Goal: Use online tool/utility: Utilize a website feature to perform a specific function

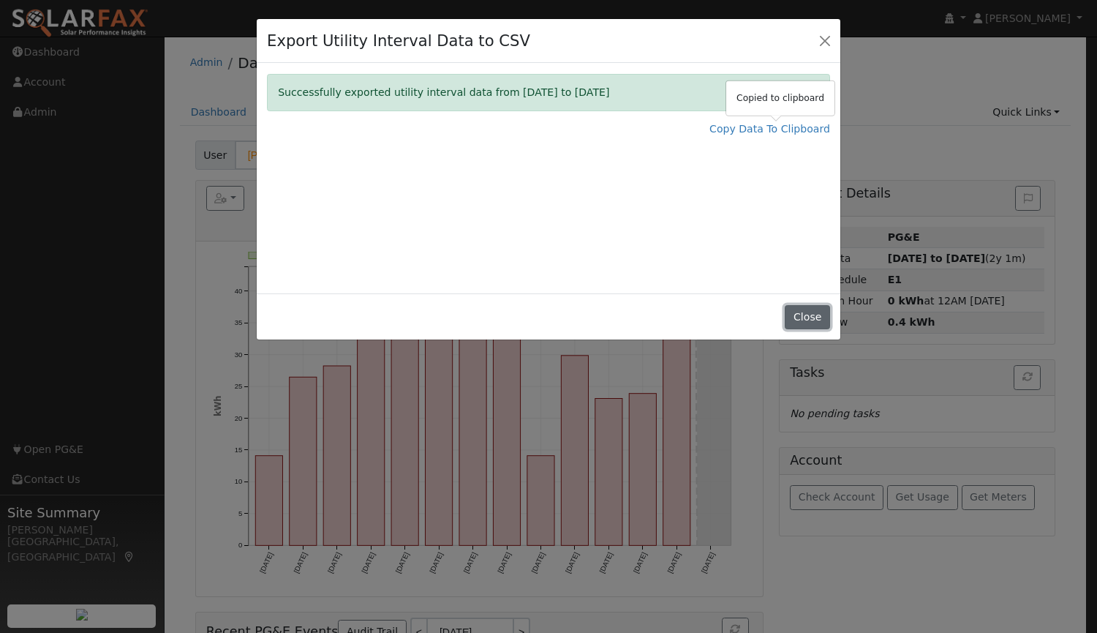
click at [806, 322] on button "Close" at bounding box center [807, 317] width 45 height 25
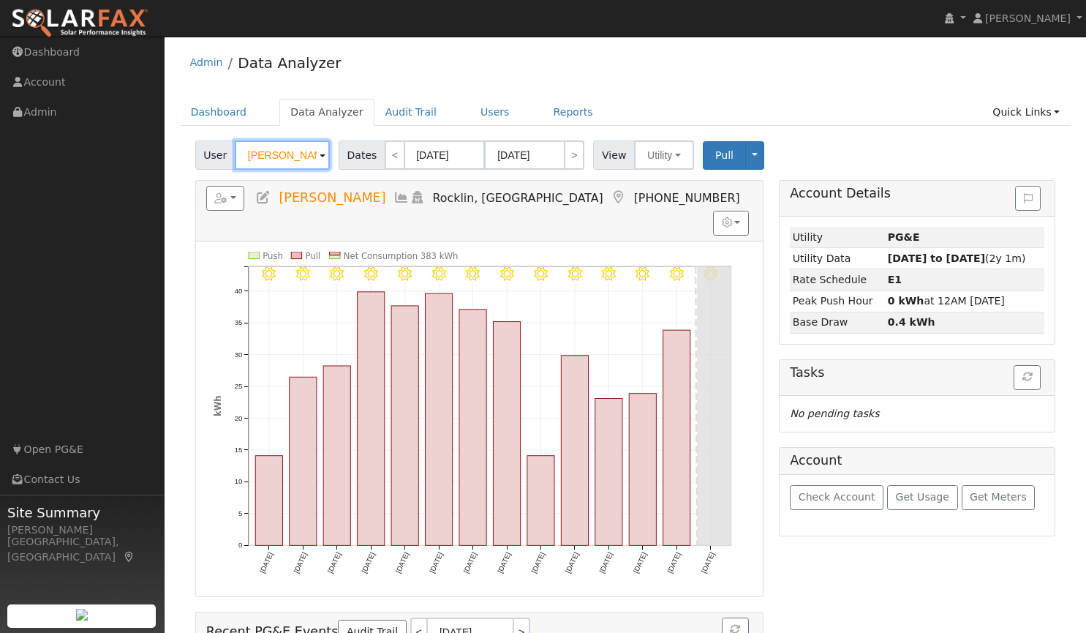
click at [288, 151] on input "[PERSON_NAME]" at bounding box center [282, 154] width 95 height 29
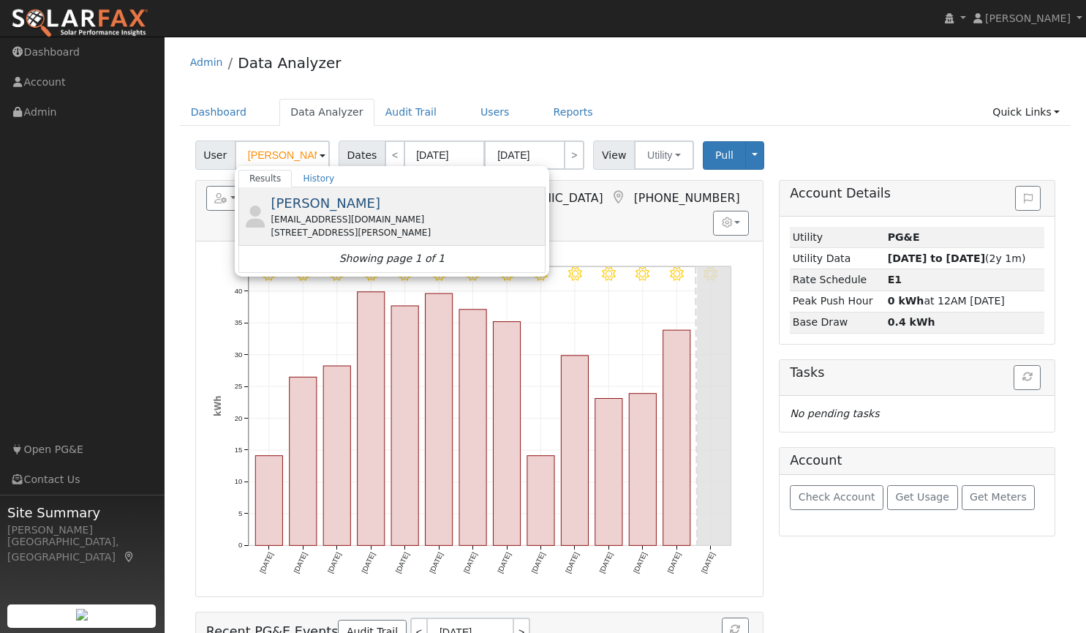
click at [290, 223] on div "[EMAIL_ADDRESS][DOMAIN_NAME]" at bounding box center [406, 219] width 271 height 13
type input "[PERSON_NAME]"
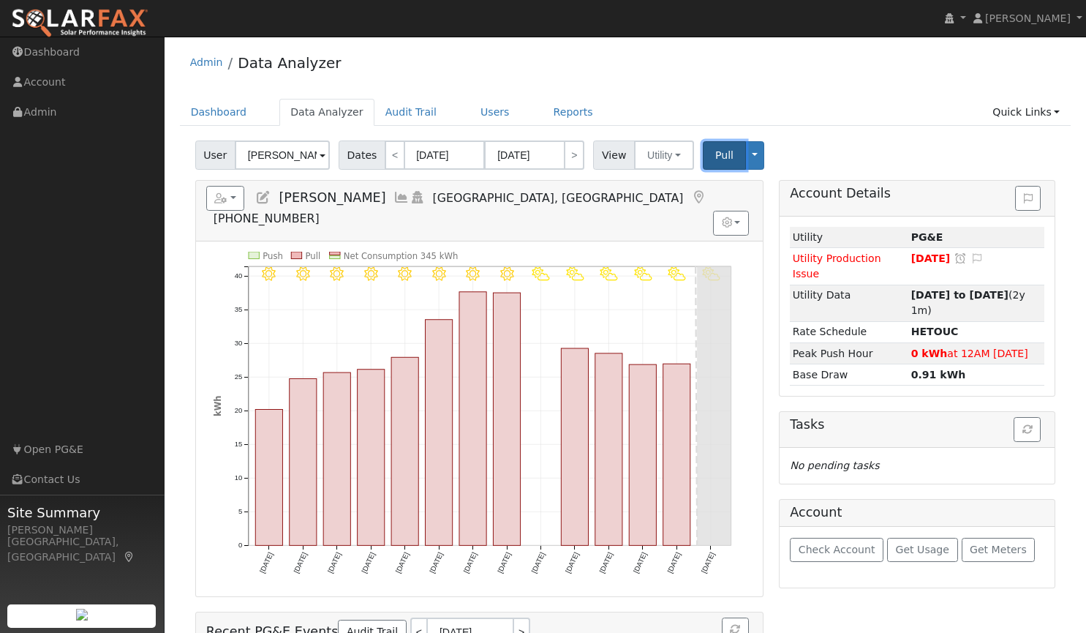
click at [715, 159] on span "Pull" at bounding box center [724, 155] width 18 height 12
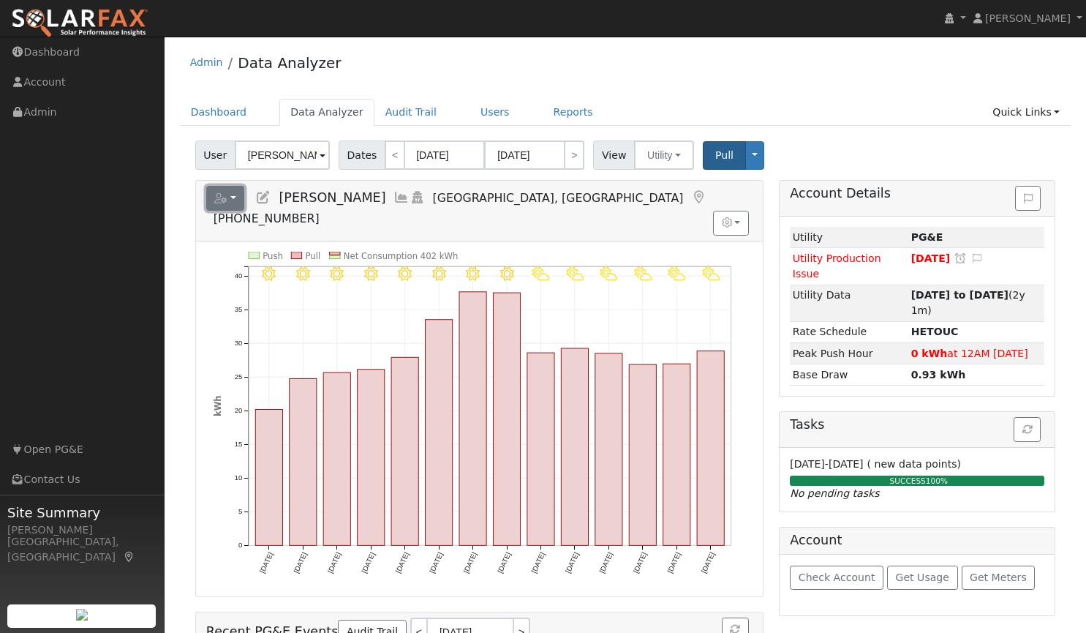
click at [233, 196] on button "button" at bounding box center [225, 198] width 39 height 25
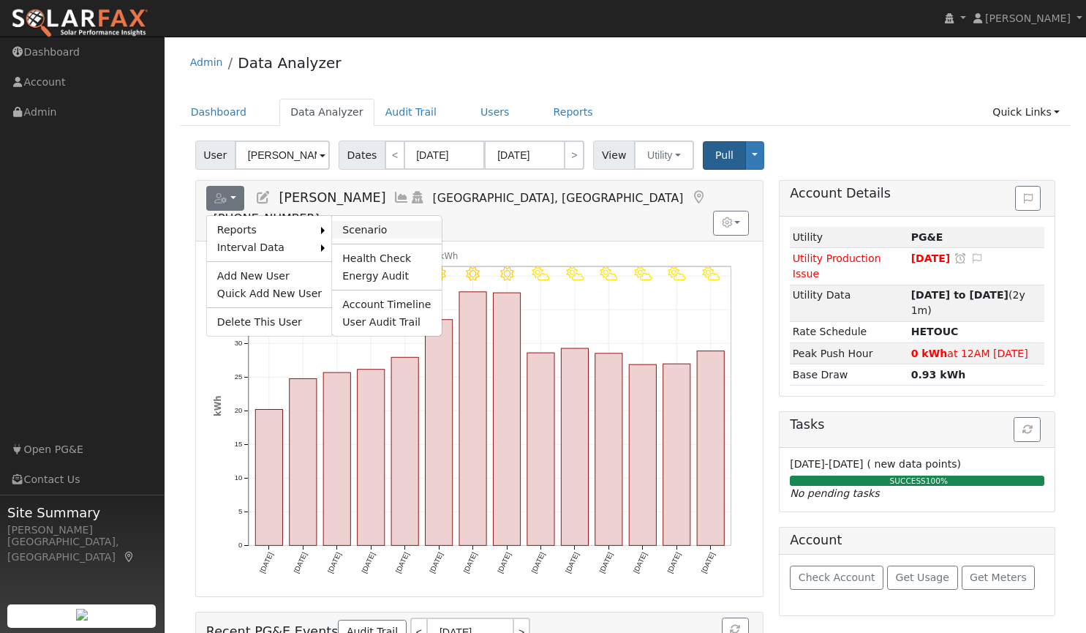
click at [355, 232] on link "Scenario" at bounding box center [386, 230] width 109 height 18
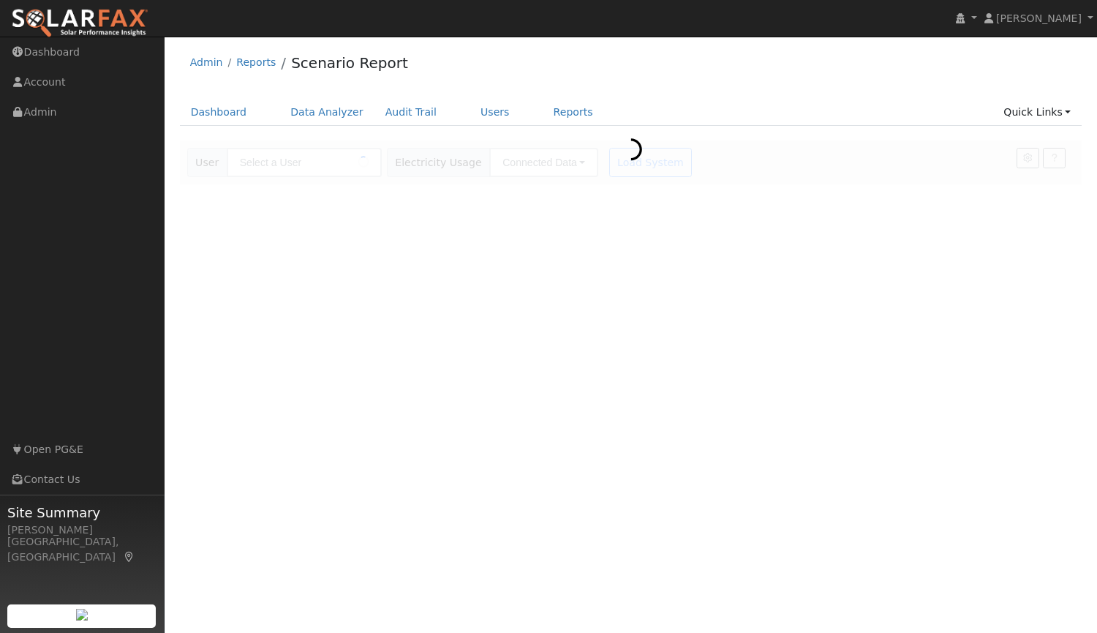
type input "[PERSON_NAME]"
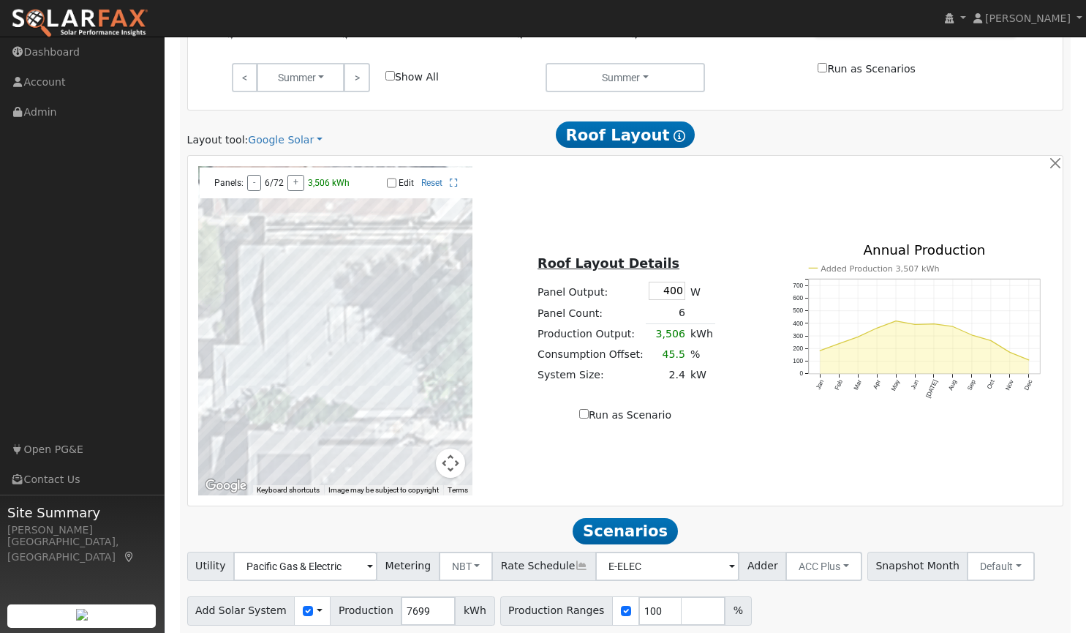
scroll to position [752, 0]
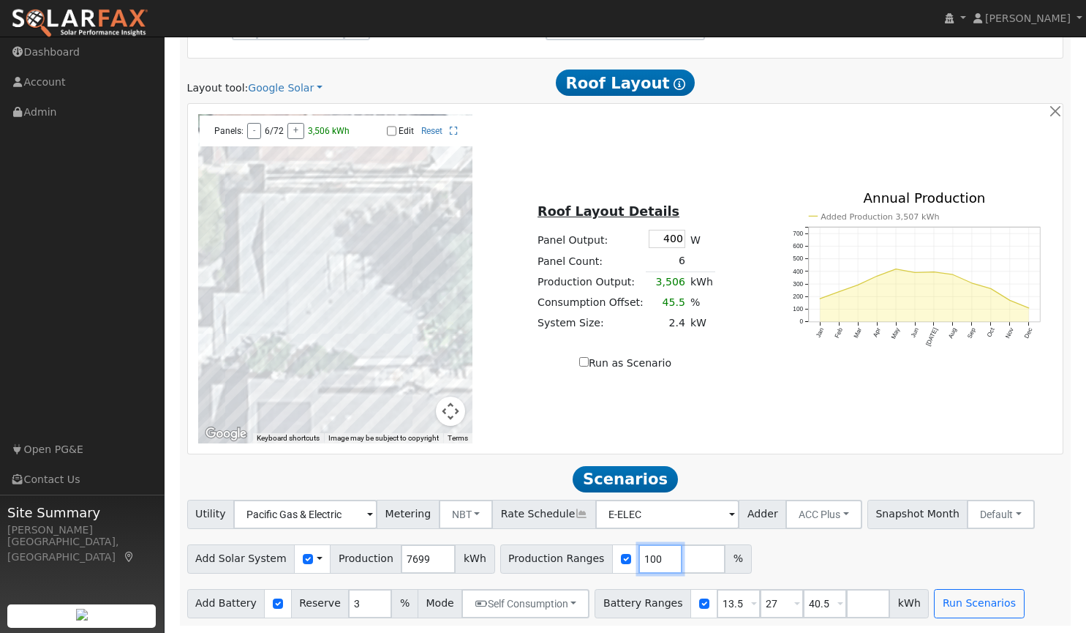
drag, startPoint x: 633, startPoint y: 562, endPoint x: 590, endPoint y: 556, distance: 42.8
click at [590, 556] on div "Production Ranges 100 %" at bounding box center [626, 558] width 252 height 29
type input "156"
click at [943, 597] on button "Run Scenarios" at bounding box center [979, 603] width 90 height 29
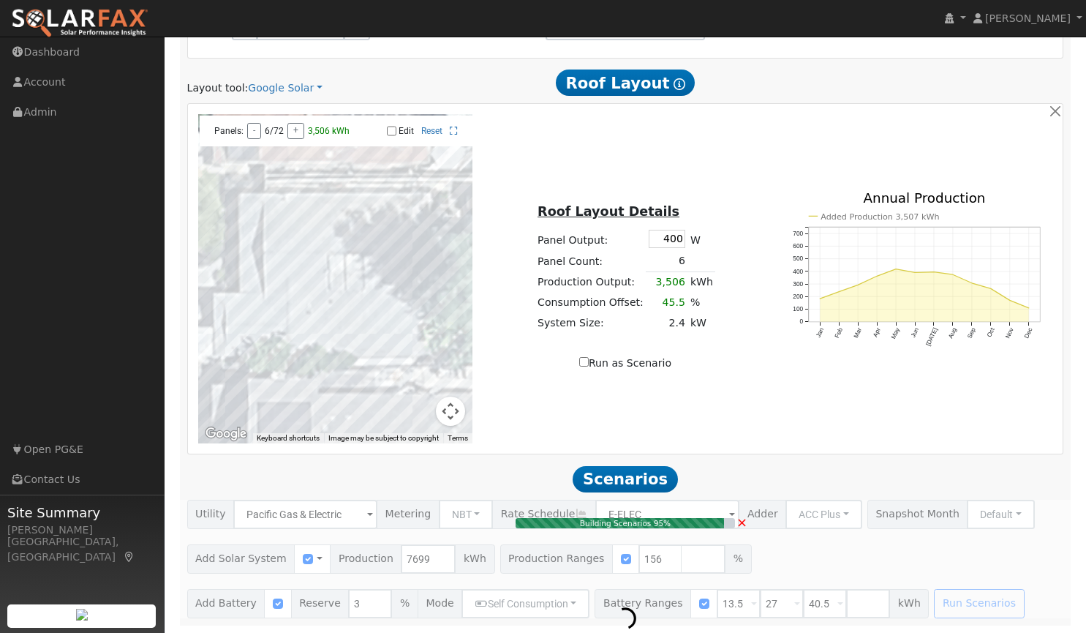
type input "8.0"
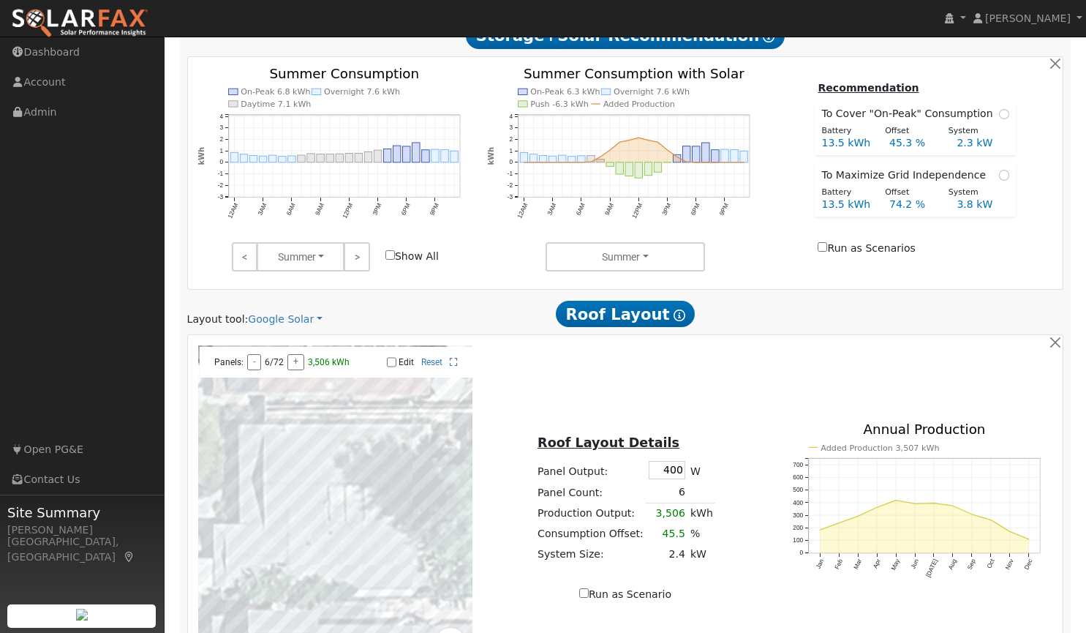
scroll to position [502, 0]
